Goal: Task Accomplishment & Management: Manage account settings

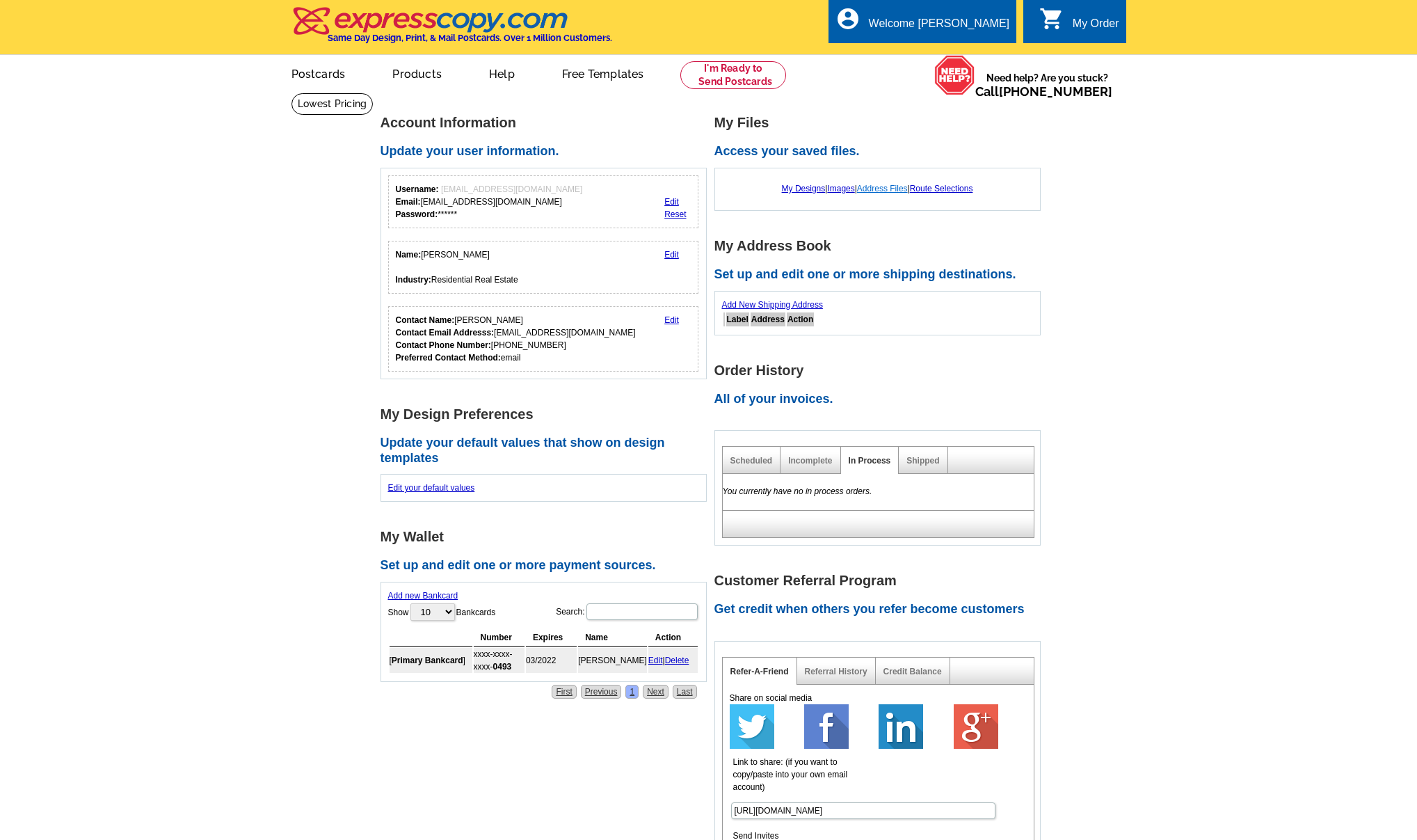
click at [887, 187] on link "Address Files" at bounding box center [882, 189] width 51 height 10
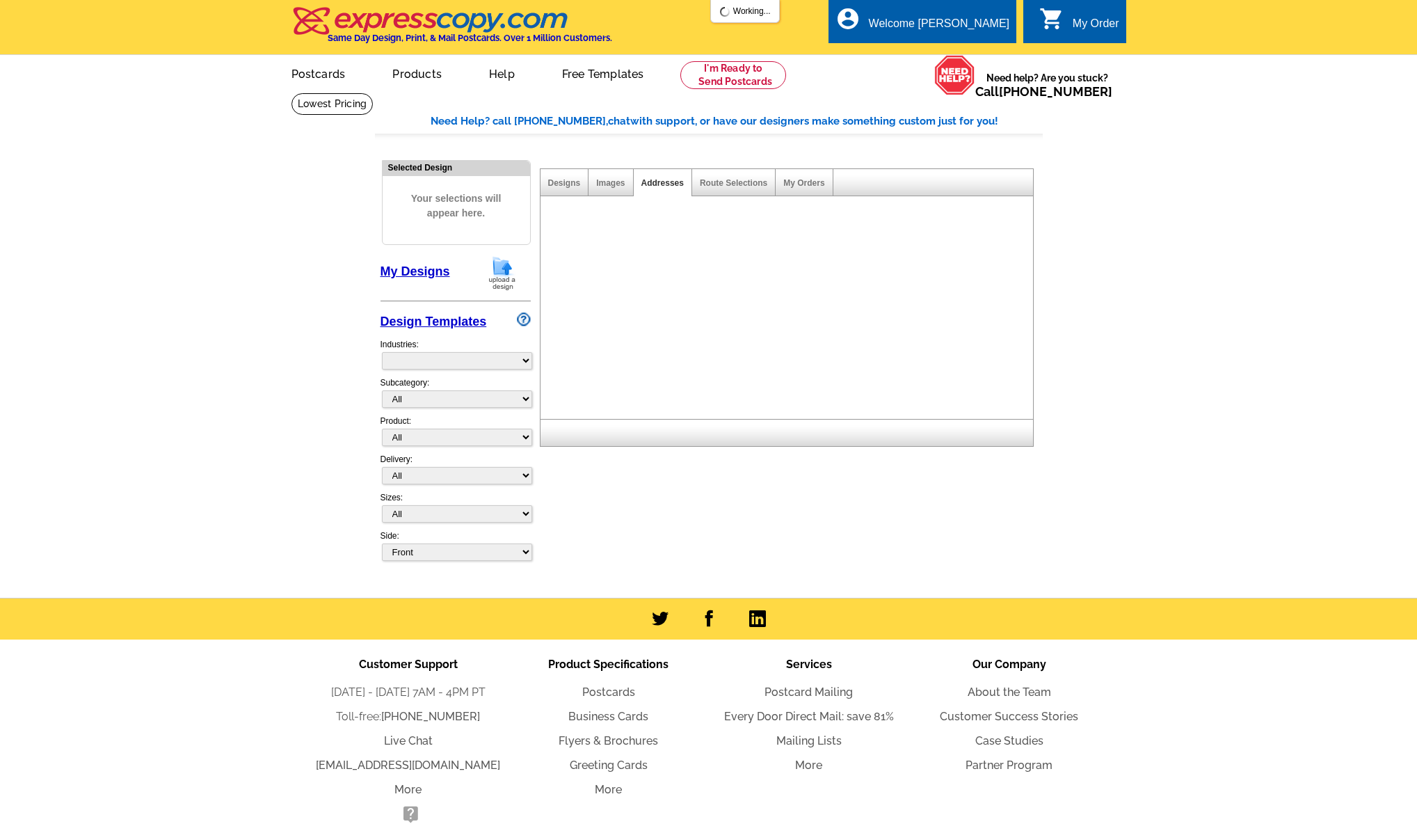
select select "785"
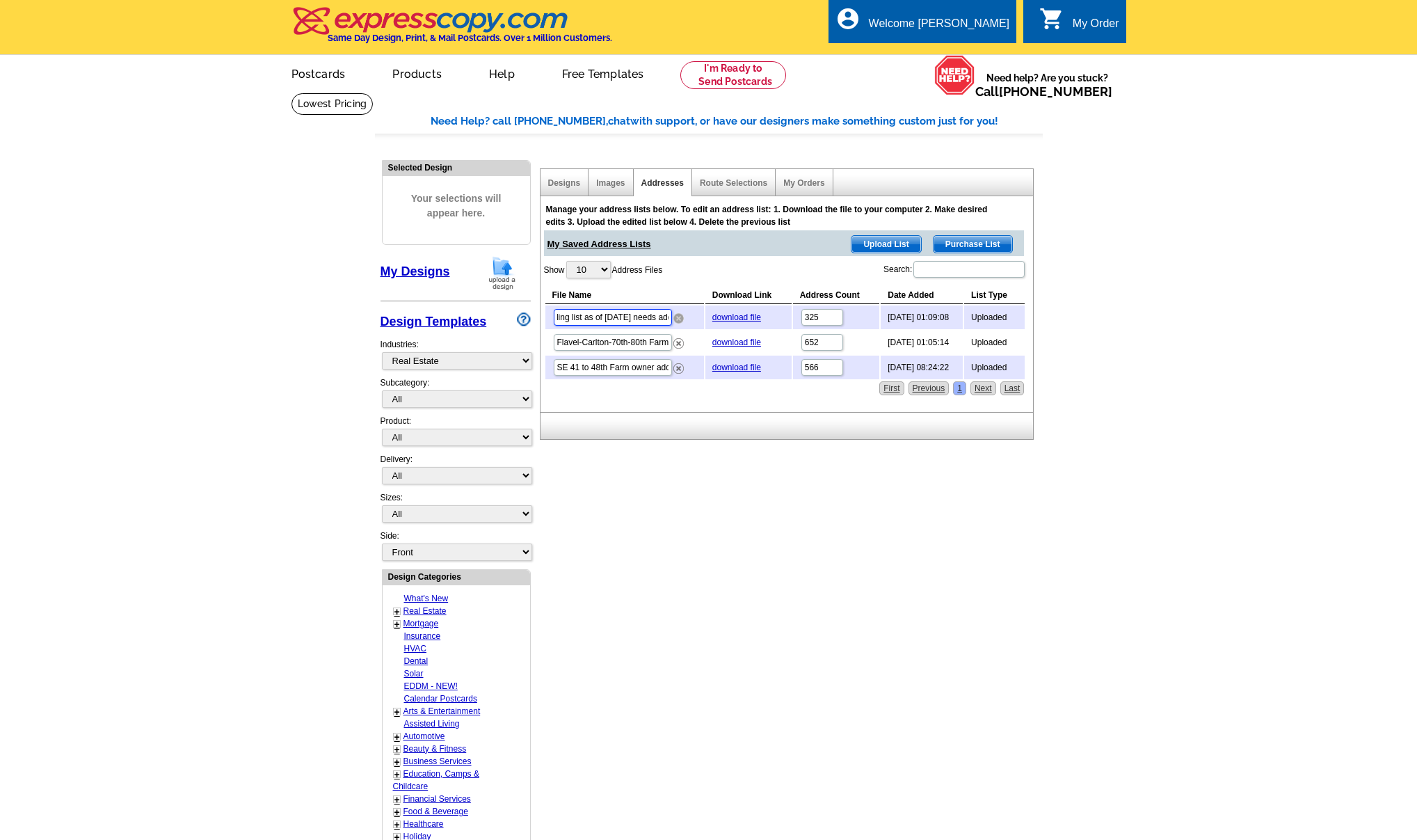
scroll to position [0, 139]
drag, startPoint x: 658, startPoint y: 315, endPoint x: 680, endPoint y: 316, distance: 22.0
click at [680, 316] on td "master most updated mailing list as of [DATE] needs additions.xls" at bounding box center [625, 317] width 159 height 23
